Goal: Find specific page/section: Find specific page/section

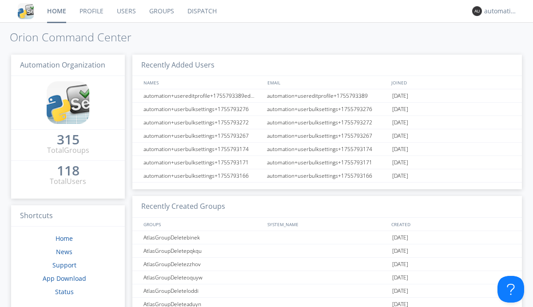
click at [201, 11] on link "Dispatch" at bounding box center [202, 11] width 43 height 22
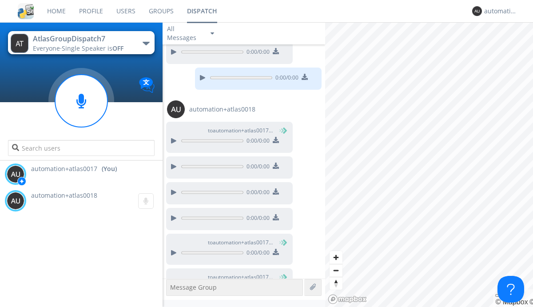
scroll to position [562, 0]
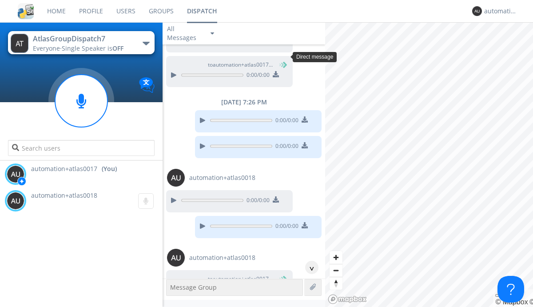
scroll to position [41, 0]
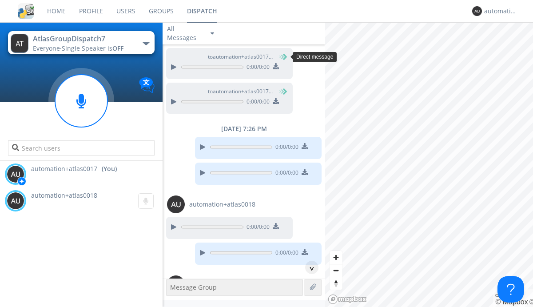
click at [308, 267] on div "^" at bounding box center [311, 267] width 13 height 13
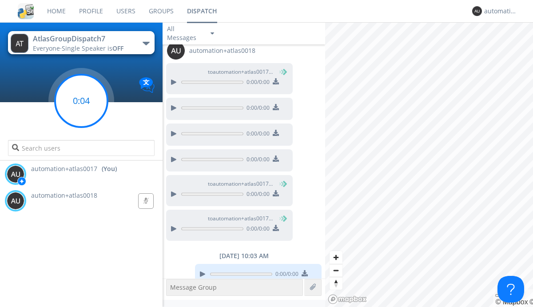
scroll to position [581, 0]
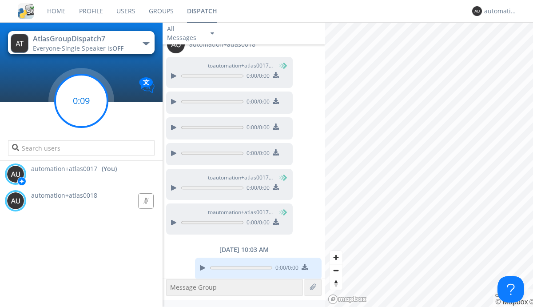
click at [81, 101] on g at bounding box center [81, 101] width 52 height 52
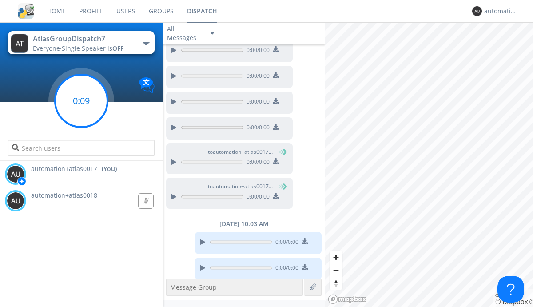
click at [81, 101] on g at bounding box center [81, 101] width 52 height 52
click at [498, 11] on div "automation+atlas0017" at bounding box center [500, 11] width 33 height 9
